Goal: Find specific page/section: Find specific page/section

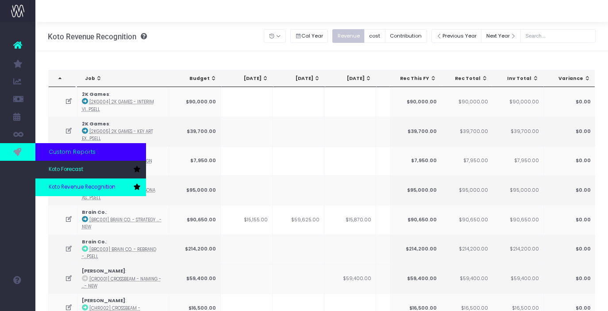
click at [76, 184] on span "Koto Revenue Recognition" at bounding box center [82, 188] width 67 height 8
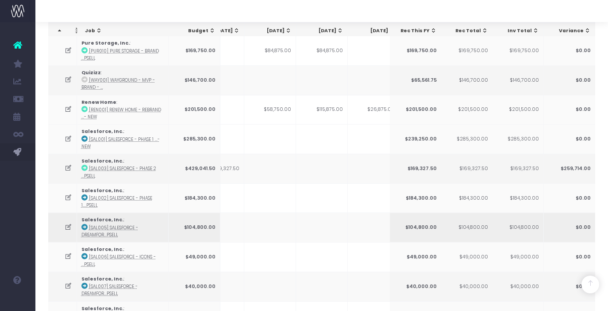
scroll to position [1254, 0]
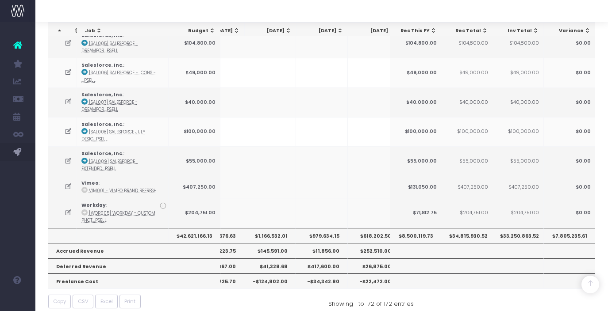
click at [278, 228] on th "$1,166,532.01" at bounding box center [270, 235] width 52 height 15
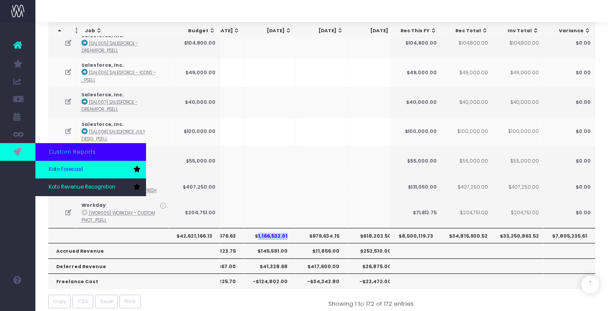
click at [66, 171] on span "Koto Forecast" at bounding box center [66, 170] width 35 height 8
